Goal: Information Seeking & Learning: Learn about a topic

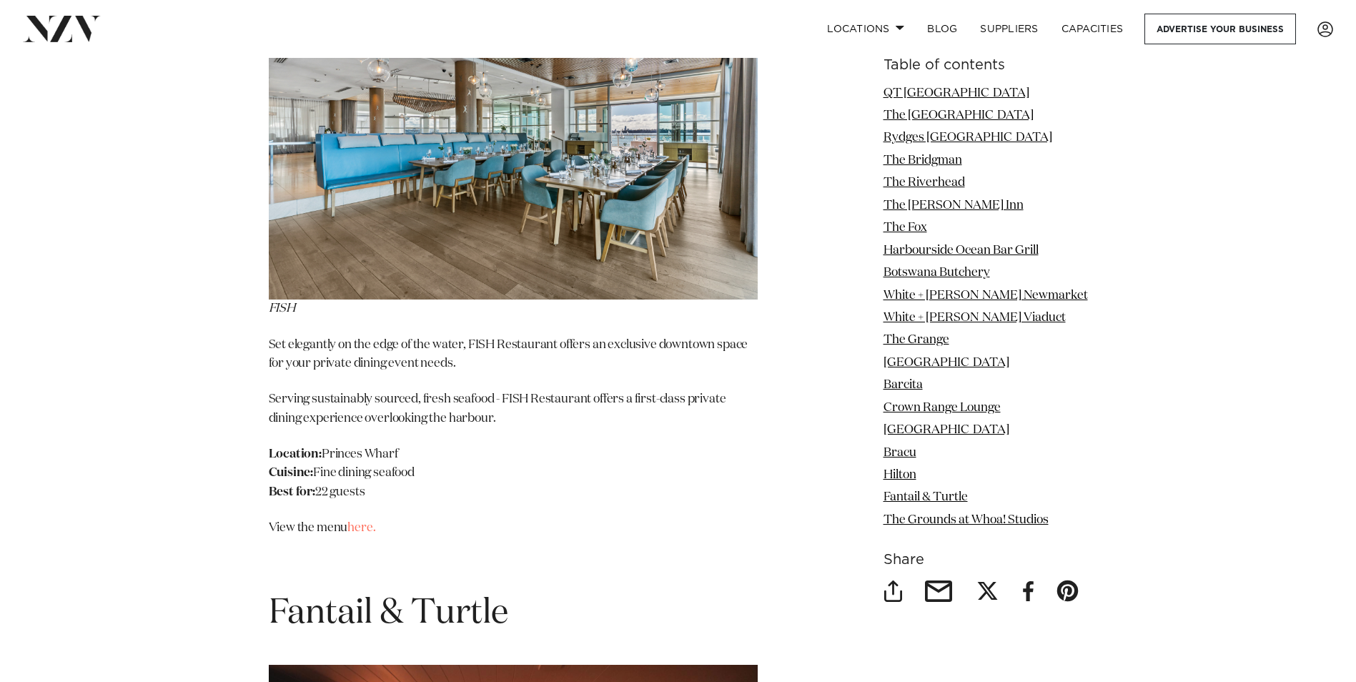
scroll to position [13800, 0]
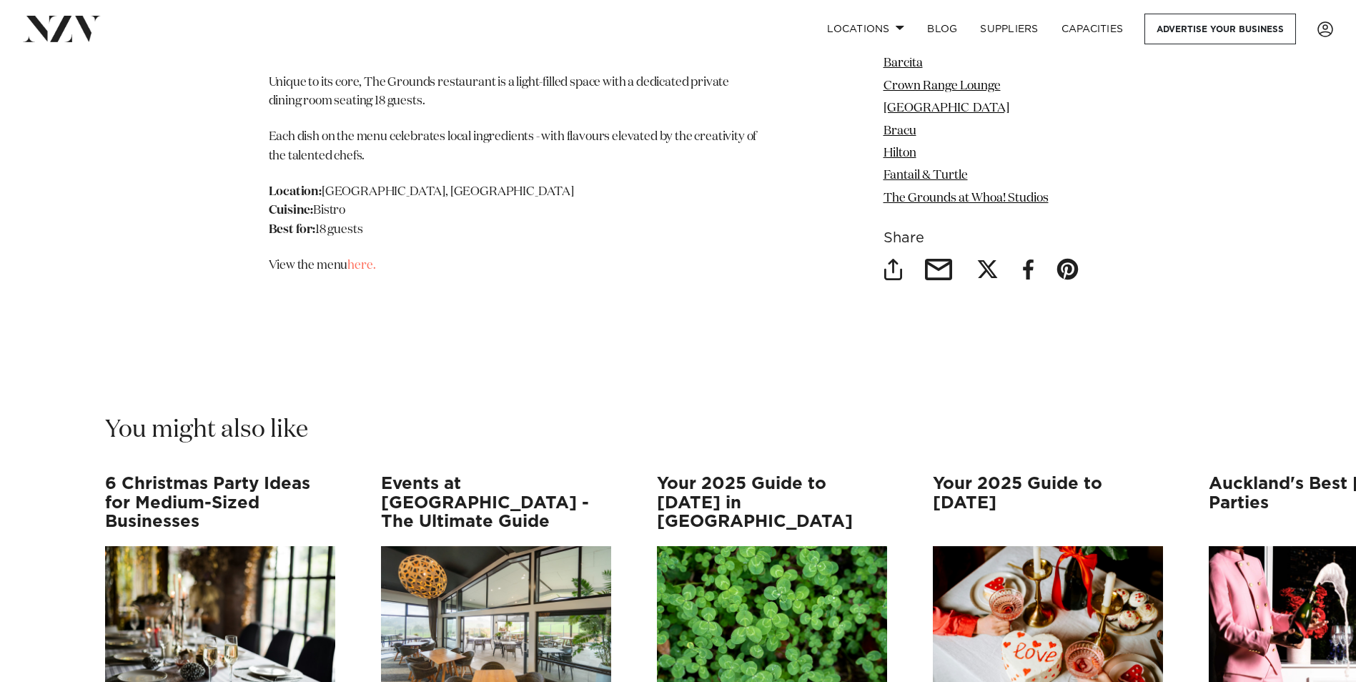
scroll to position [15874, 0]
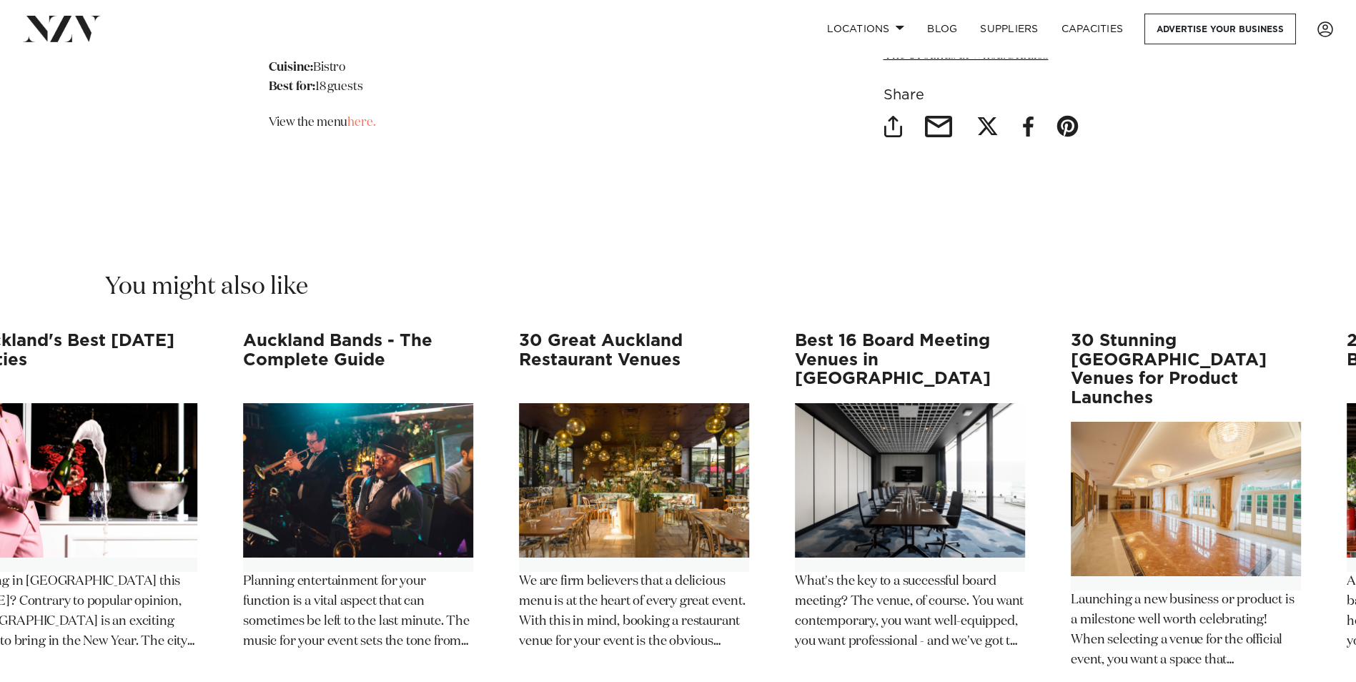
click at [681, 476] on swiper-container "6 Christmas Party Ideas for Medium-Sized Businesses Planning a Christmas party …" at bounding box center [678, 544] width 1356 height 424
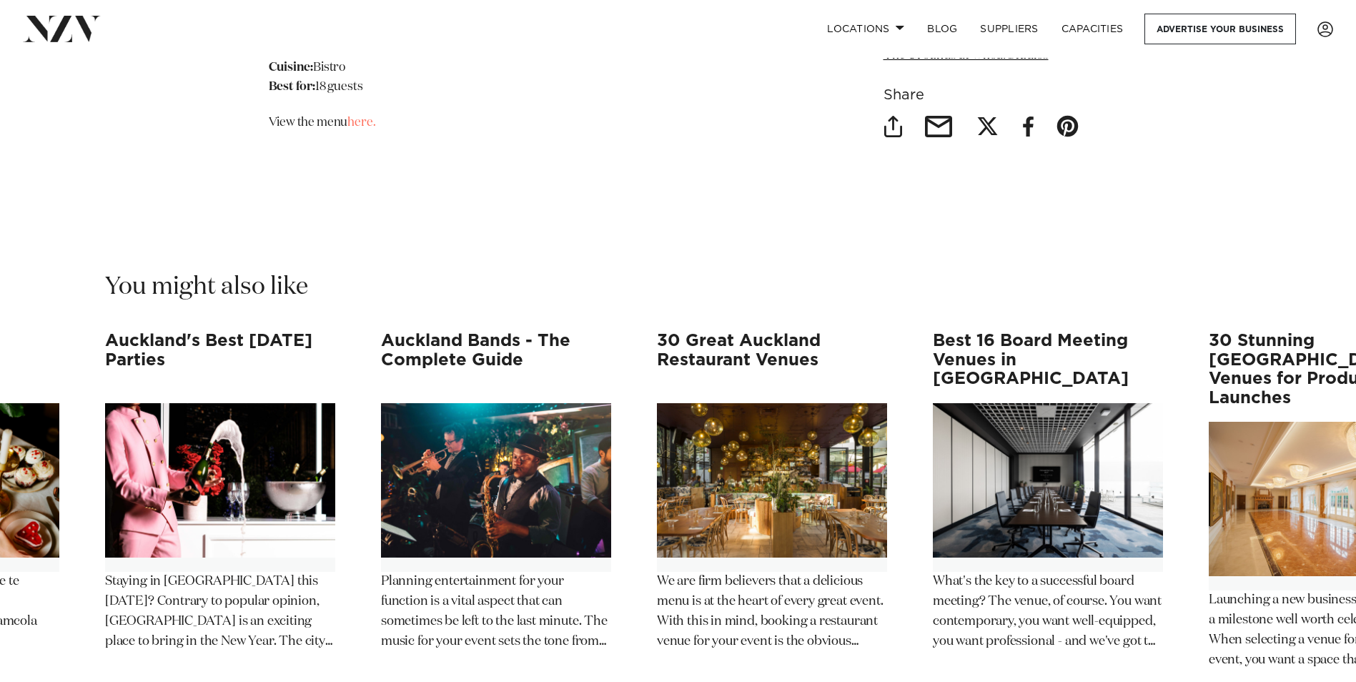
click at [716, 332] on h3 "30 Great Auckland Restaurant Venues" at bounding box center [772, 360] width 230 height 56
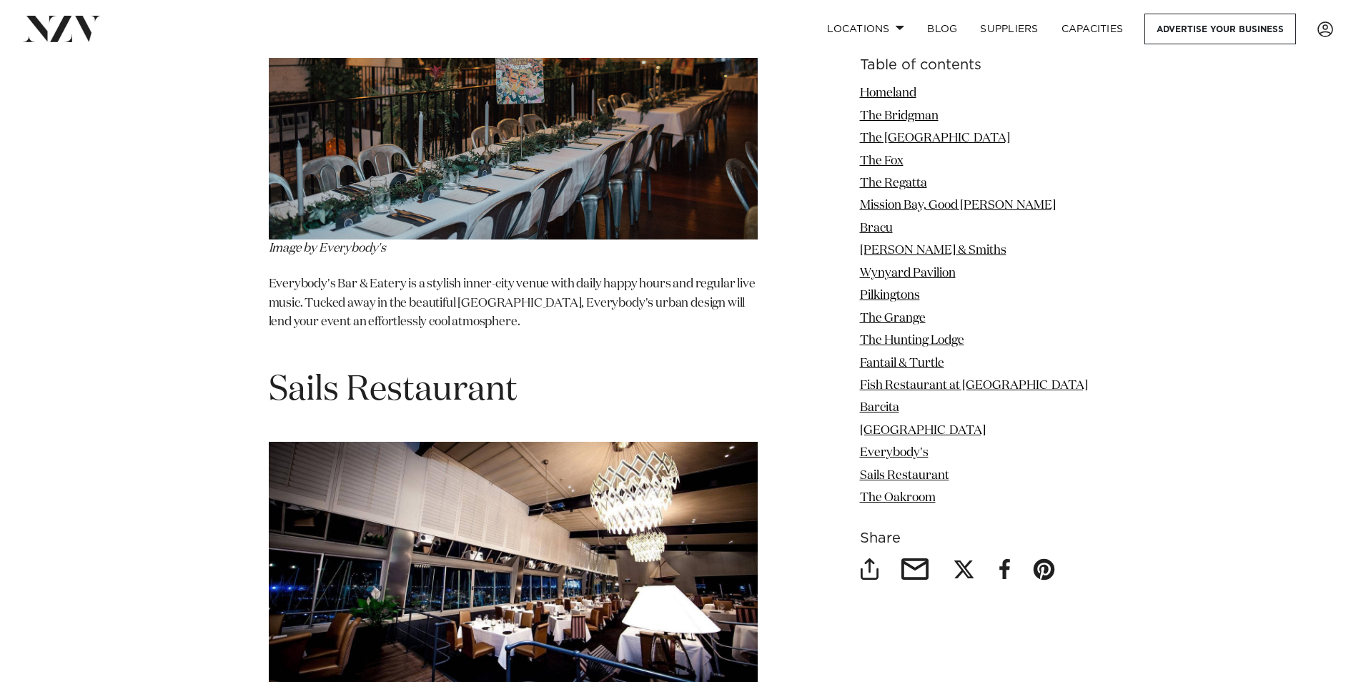
scroll to position [11083, 0]
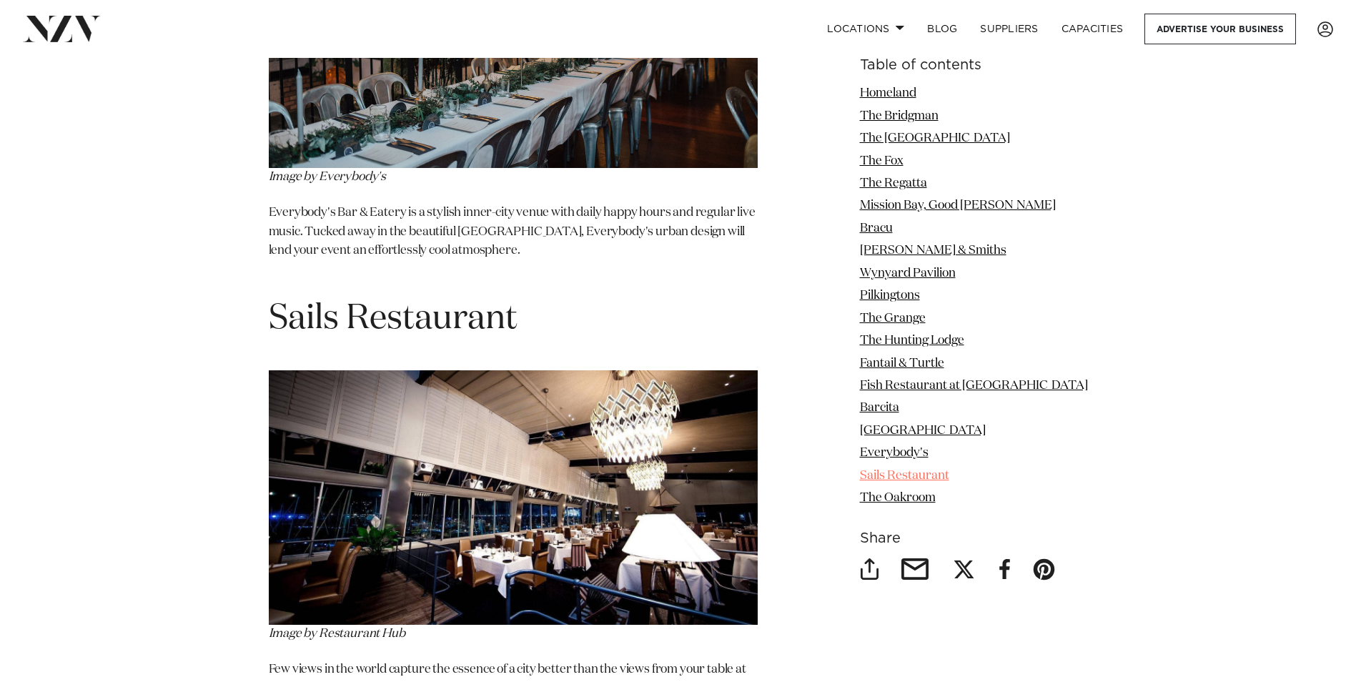
click at [911, 473] on link "Sails Restaurant" at bounding box center [904, 475] width 89 height 12
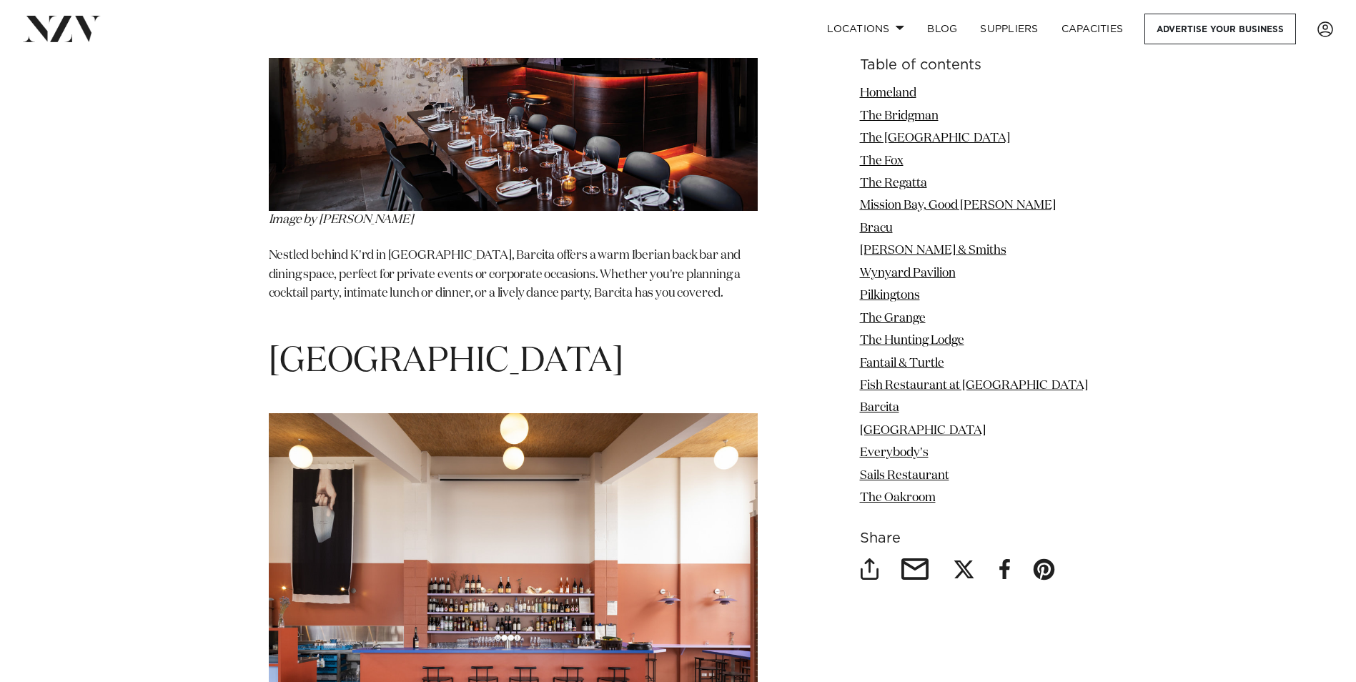
scroll to position [9583, 0]
